Goal: Check status

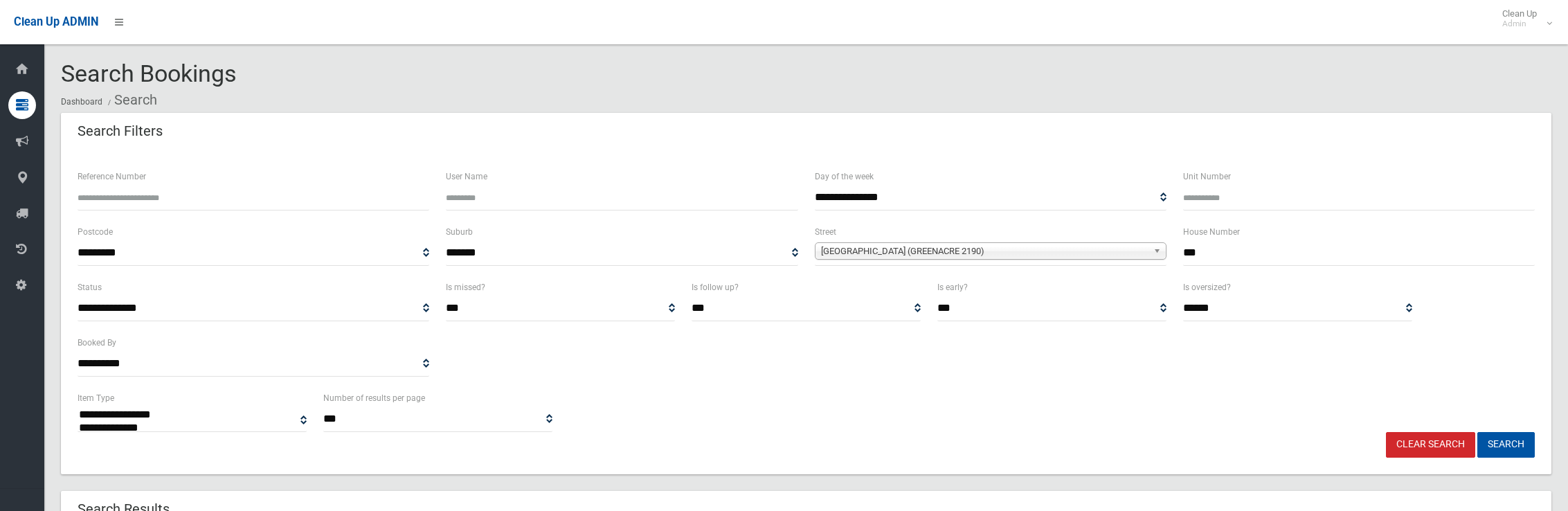
select select
drag, startPoint x: 1217, startPoint y: 255, endPoint x: 1092, endPoint y: 249, distance: 125.1
click at [1092, 249] on div "**********" at bounding box center [806, 251] width 1474 height 56
click at [985, 253] on span "[GEOGRAPHIC_DATA] (GREENACRE 2190)" at bounding box center [984, 251] width 327 height 17
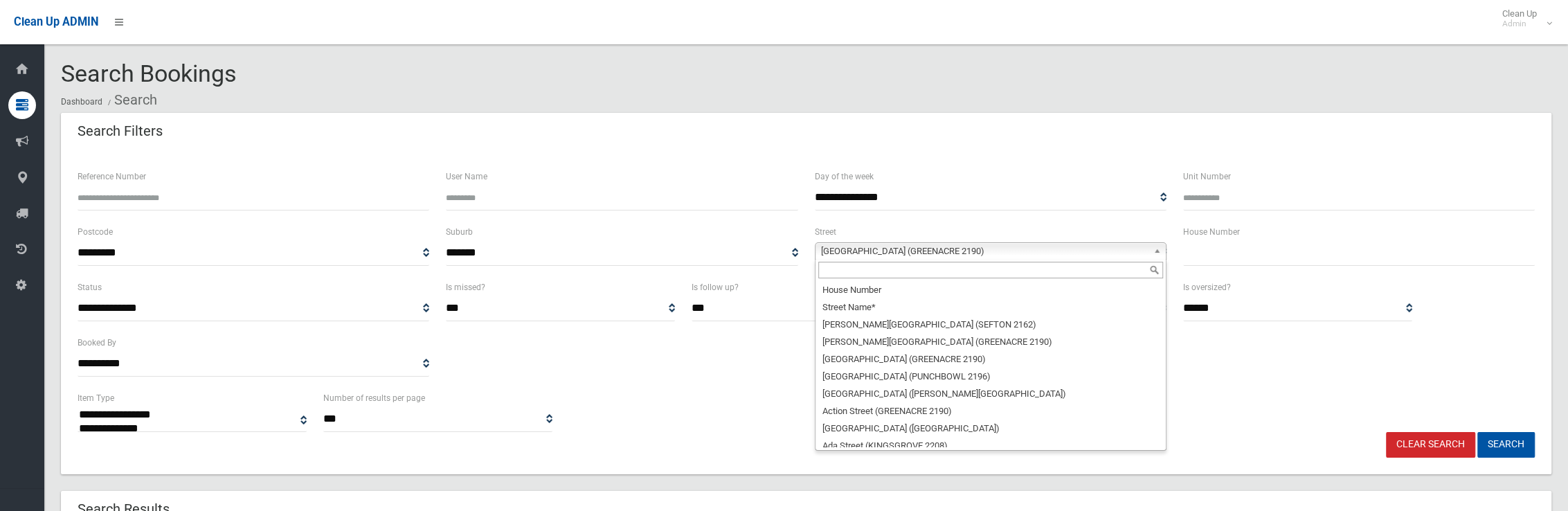
scroll to position [37565, 0]
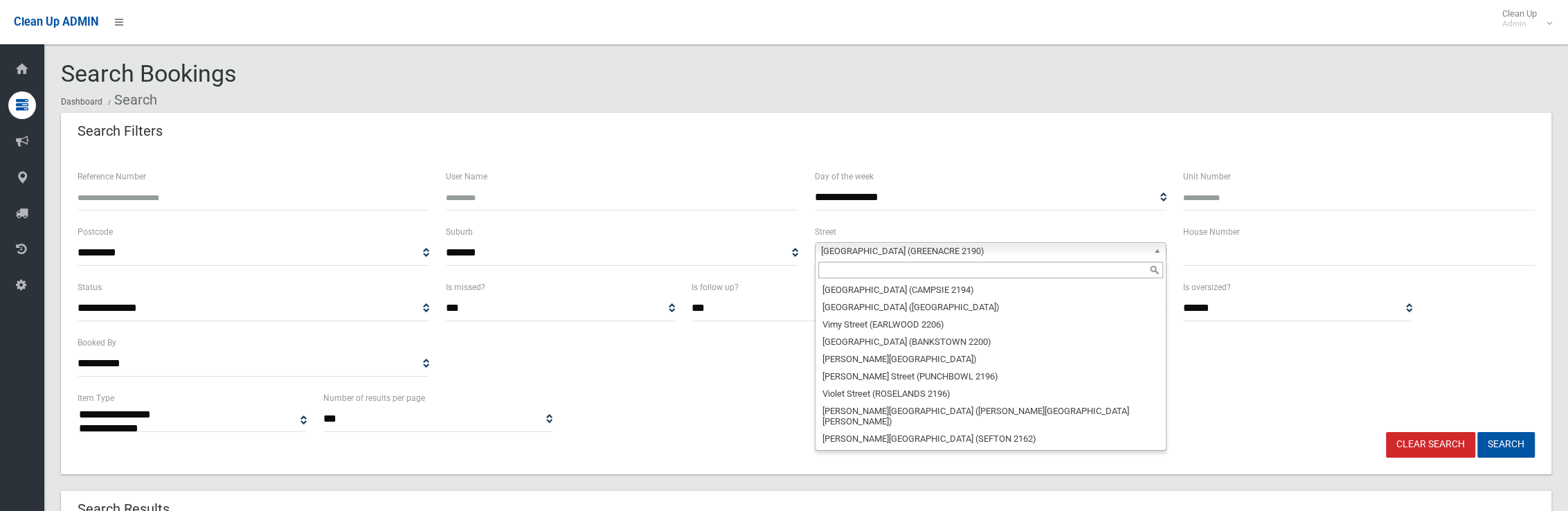
type input "*"
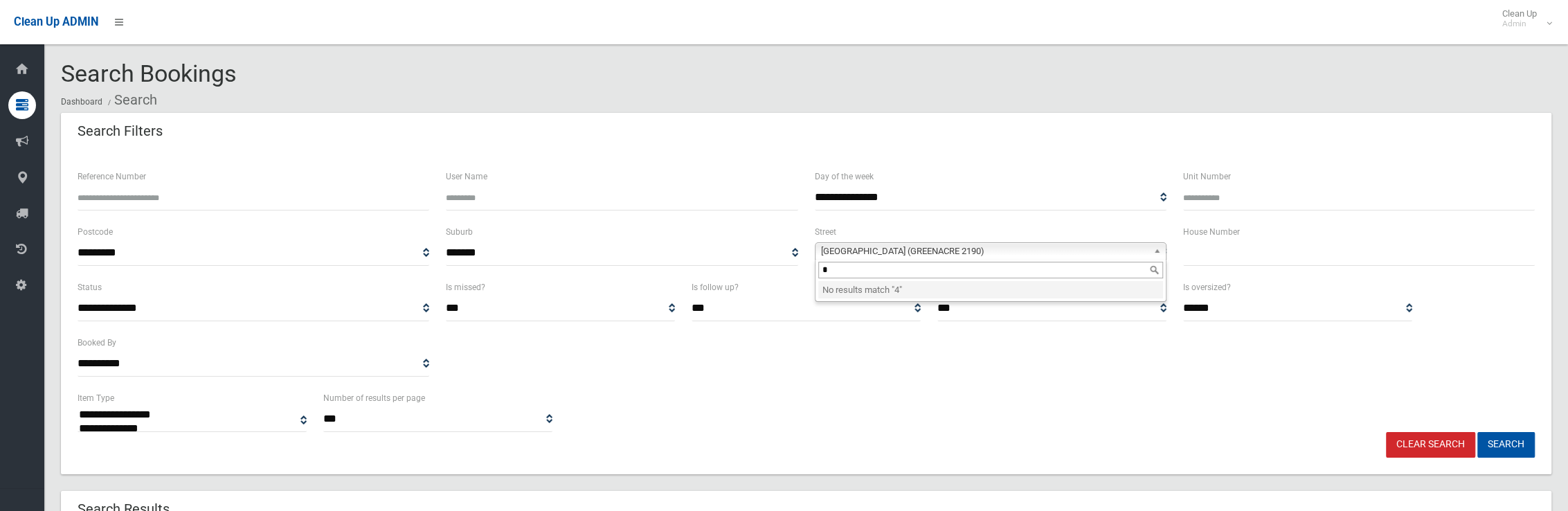
drag, startPoint x: 845, startPoint y: 271, endPoint x: 762, endPoint y: 271, distance: 83.0
click at [762, 271] on div "**********" at bounding box center [806, 251] width 1474 height 56
click at [963, 249] on span "[GEOGRAPHIC_DATA] (GREENACRE 2190)" at bounding box center [984, 251] width 327 height 17
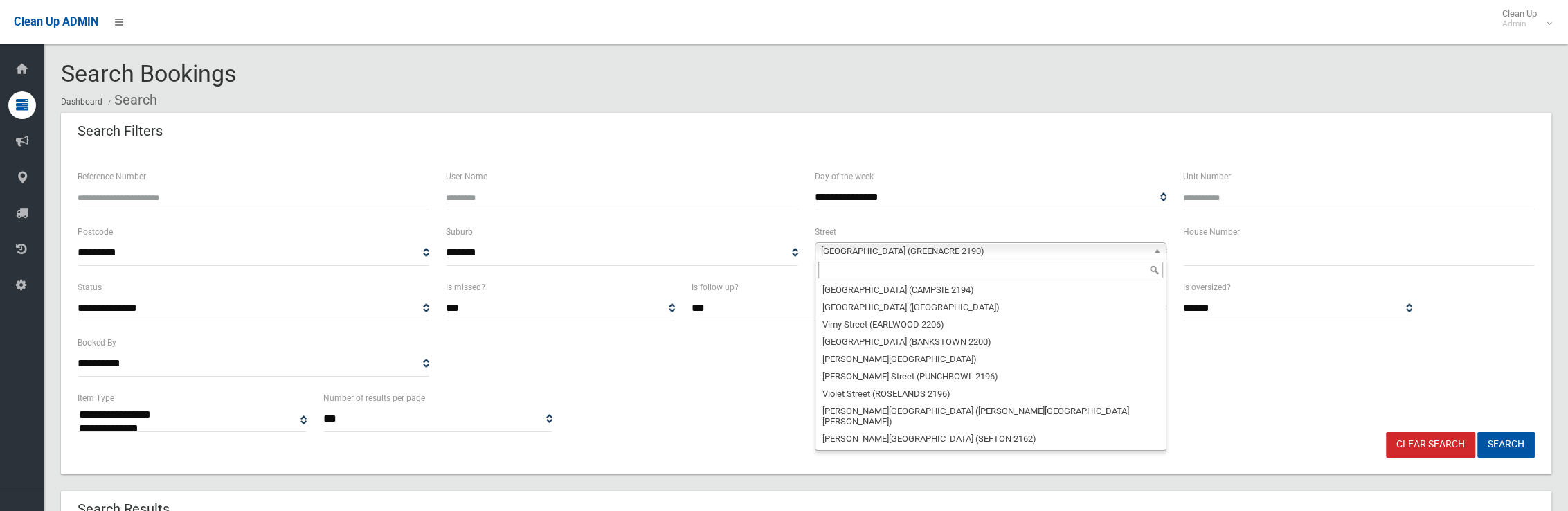
scroll to position [37557, 0]
click at [908, 273] on input "text" at bounding box center [990, 270] width 344 height 17
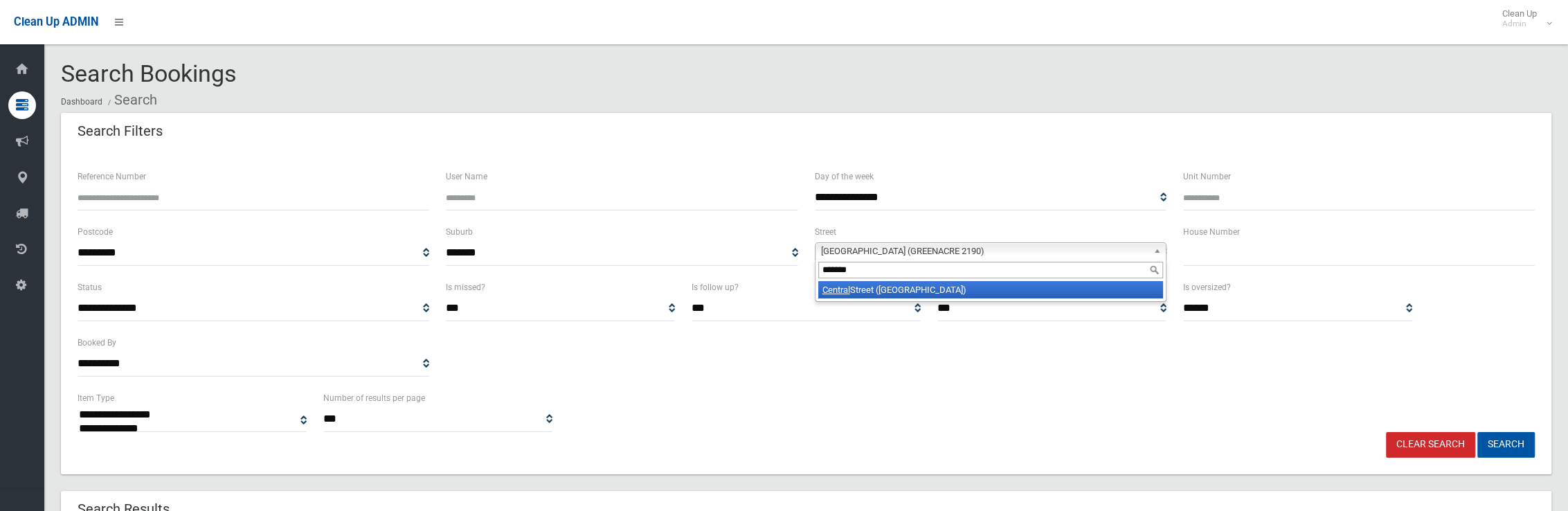
type input "*******"
click at [933, 296] on li "[GEOGRAPHIC_DATA] ([GEOGRAPHIC_DATA] 2191)" at bounding box center [990, 289] width 344 height 18
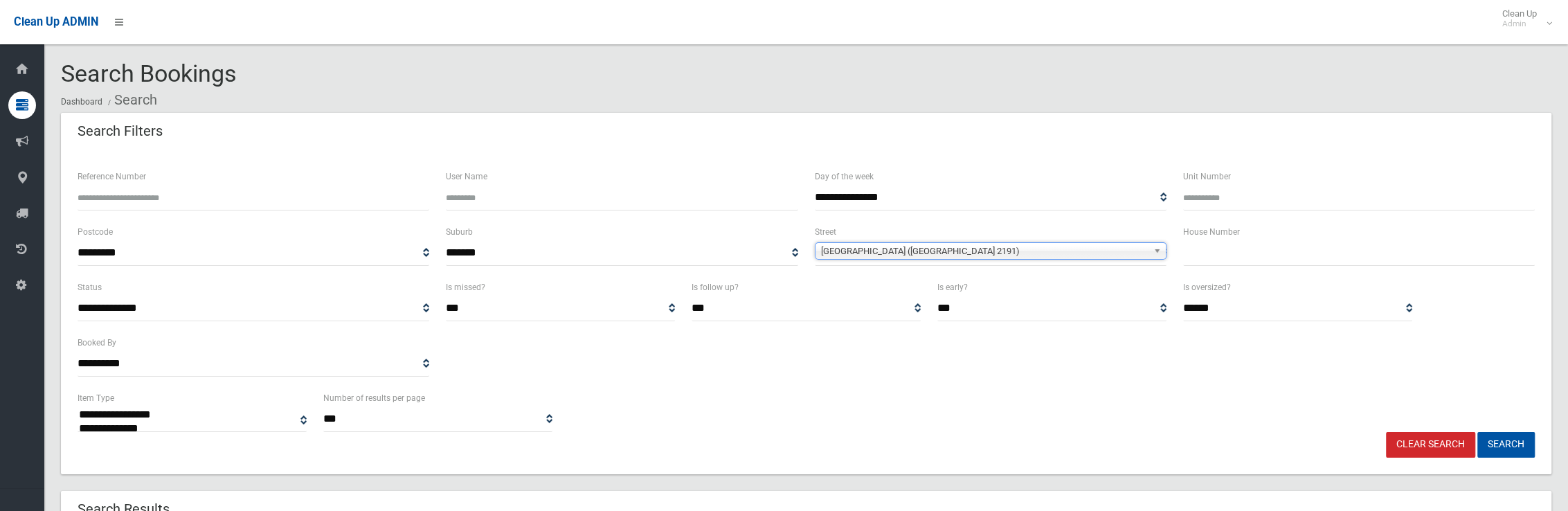
click at [1258, 262] on input "text" at bounding box center [1359, 253] width 352 height 26
type input "*"
click at [1477, 432] on button "Search" at bounding box center [1506, 445] width 58 height 26
click at [1491, 437] on button "Search" at bounding box center [1506, 445] width 58 height 26
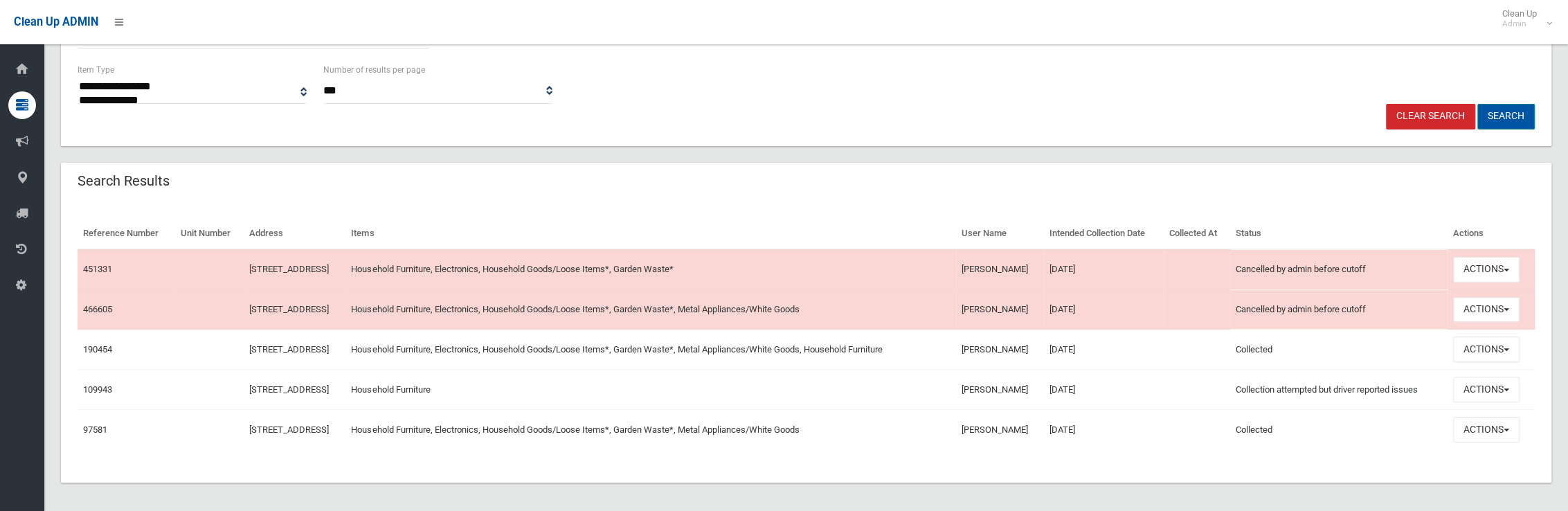
scroll to position [329, 0]
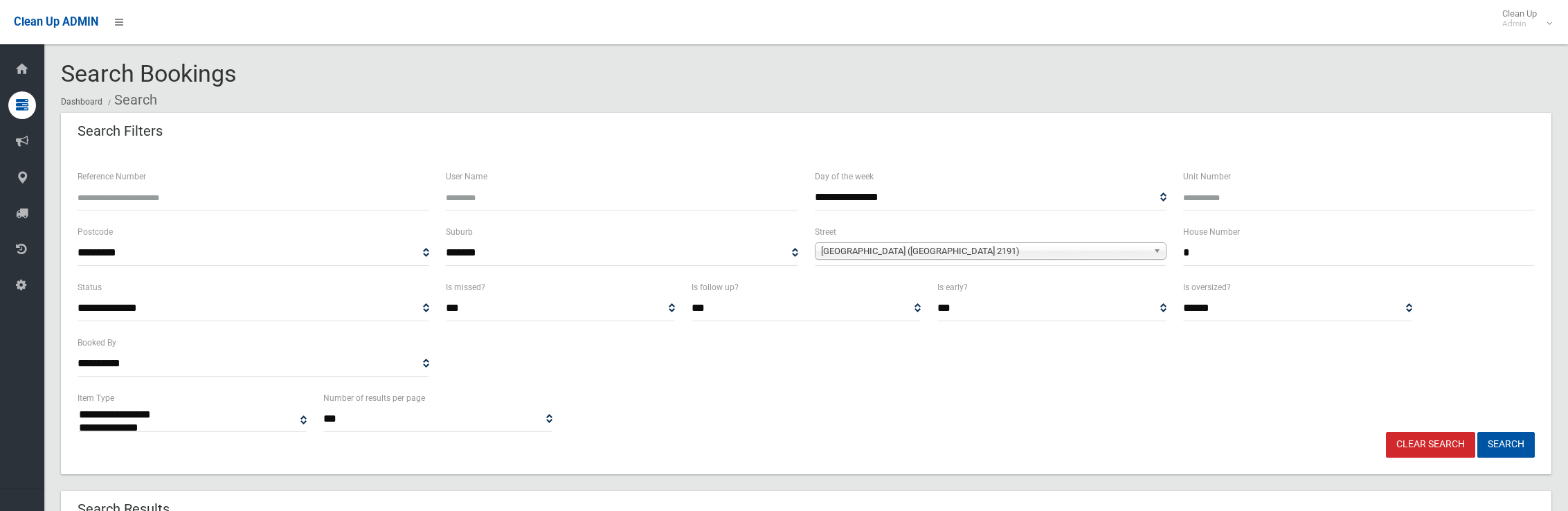
select select
